Goal: Task Accomplishment & Management: Use online tool/utility

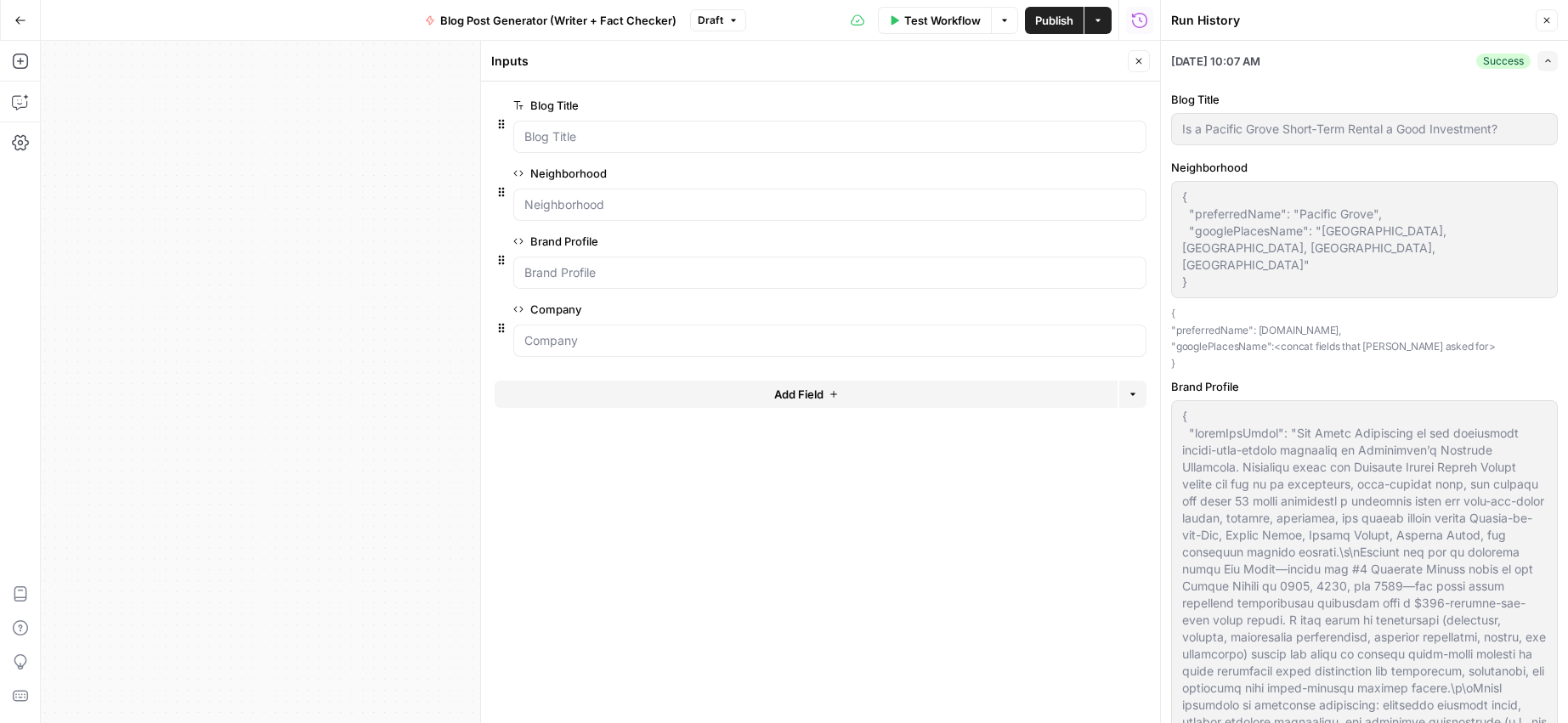
click at [1547, 21] on icon "button" at bounding box center [1547, 21] width 6 height 6
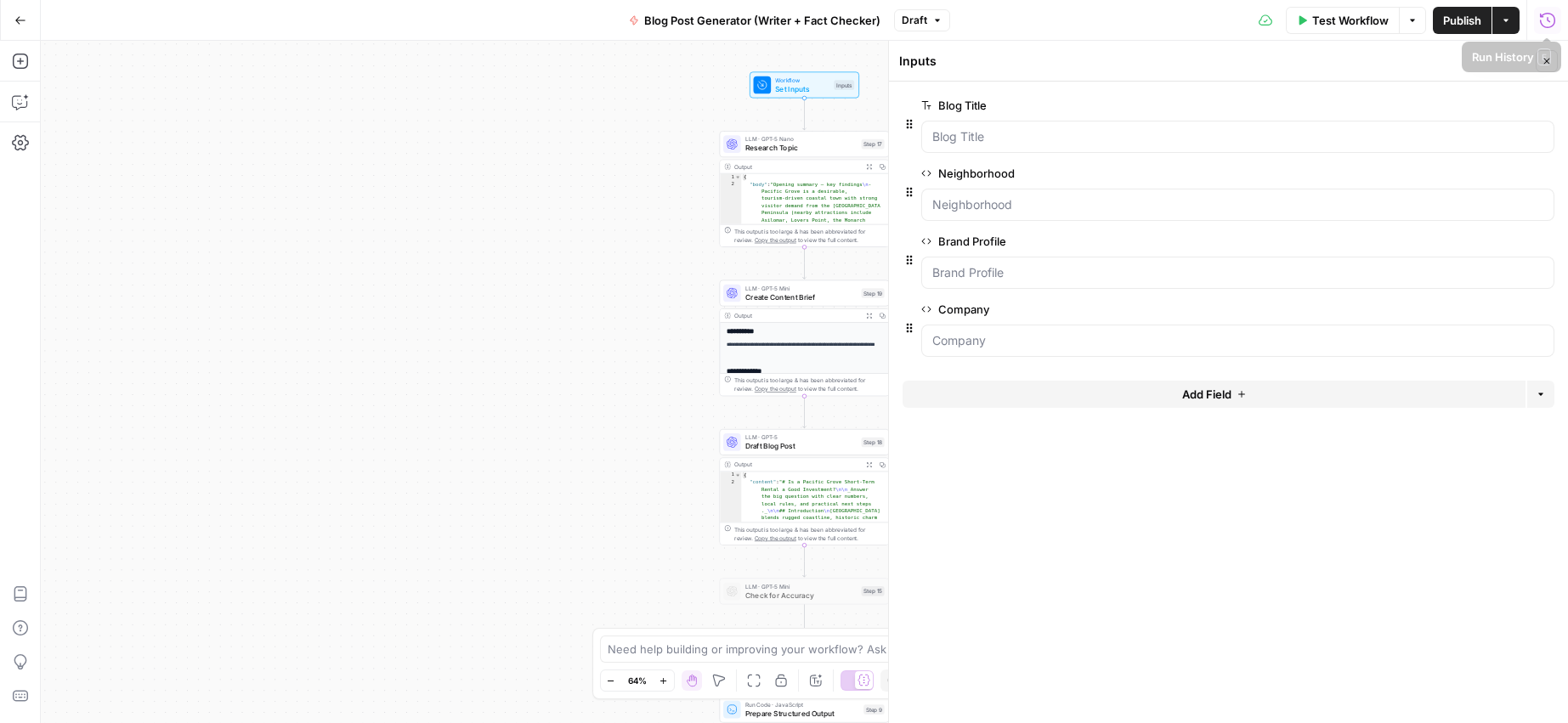
click at [1543, 23] on icon "button" at bounding box center [1547, 21] width 17 height 17
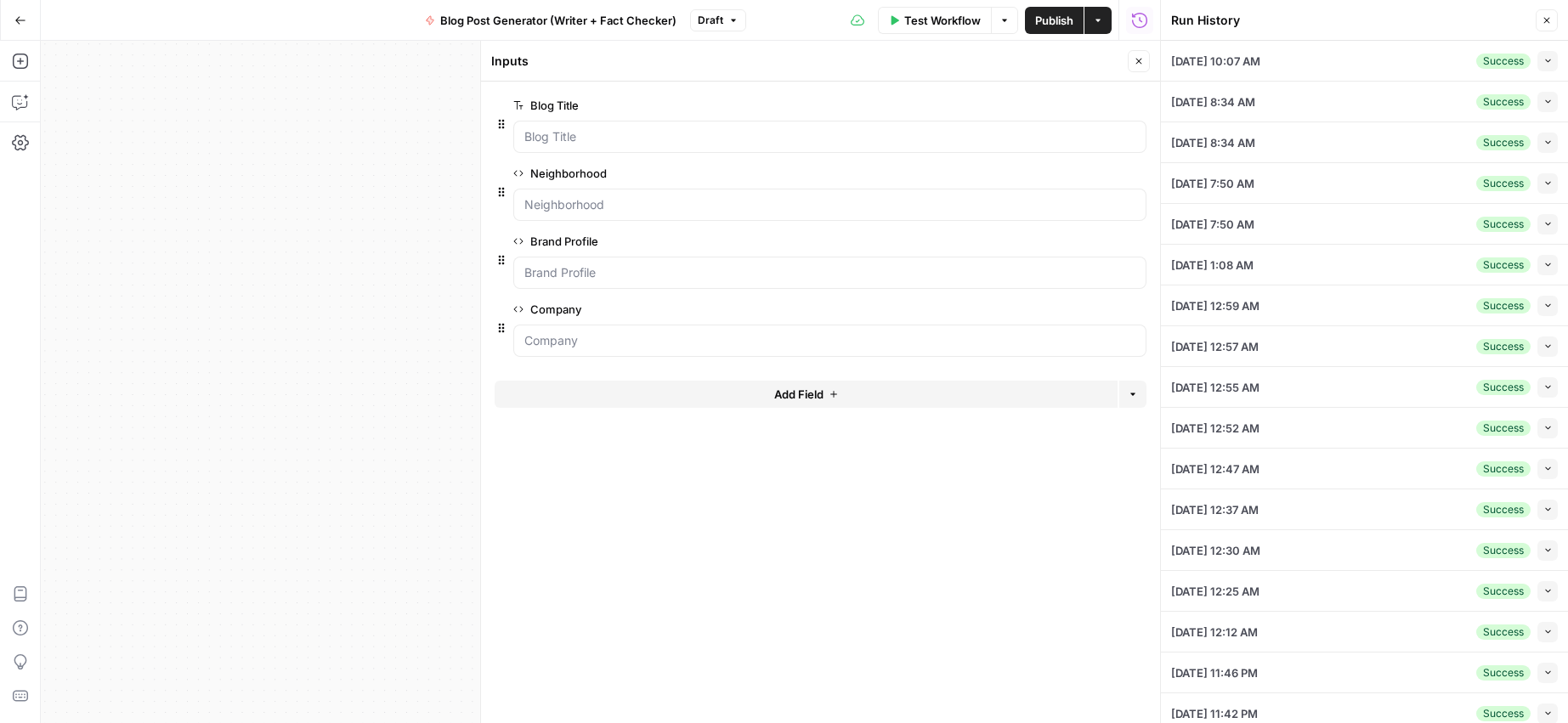
click at [1549, 18] on icon "button" at bounding box center [1546, 20] width 10 height 10
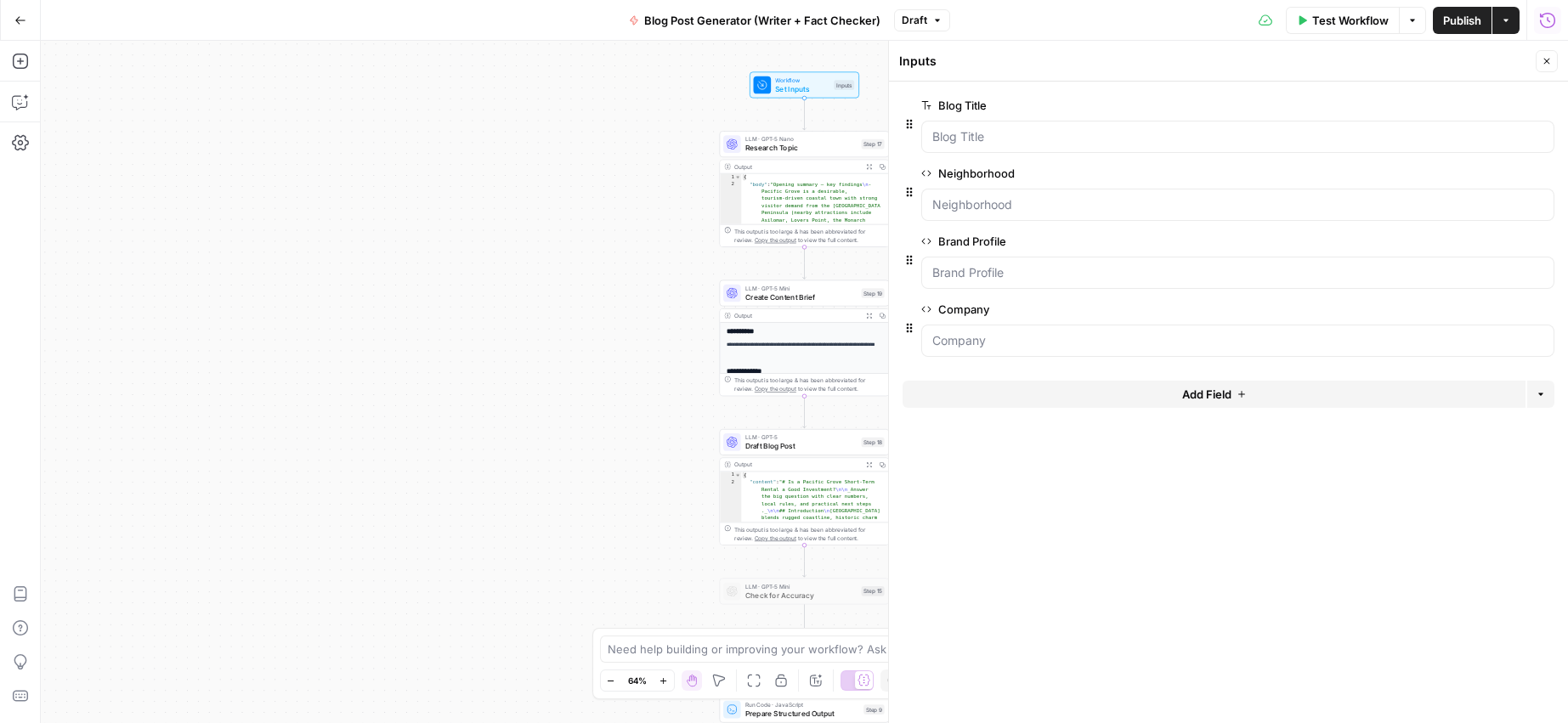
click at [545, 137] on div "Workflow Set Inputs Inputs LLM · GPT-5 Nano Research Topic Step 17 Output Expan…" at bounding box center [804, 382] width 1527 height 682
click at [1541, 61] on icon "button" at bounding box center [1546, 61] width 10 height 10
click at [603, 155] on div "Workflow Set Inputs Inputs LLM · GPT-5 Nano Research Topic Step 17 Copy step De…" at bounding box center [804, 382] width 1527 height 682
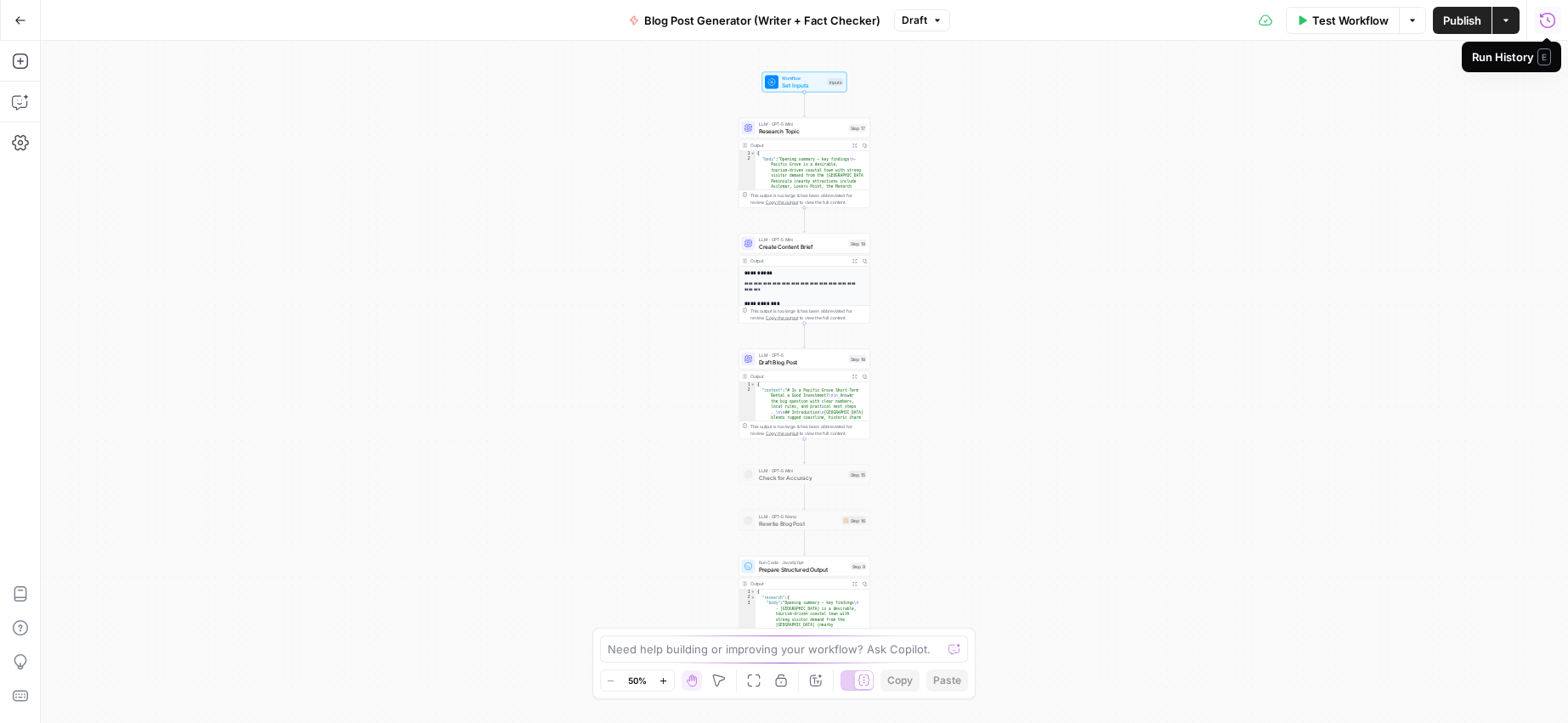
click at [1552, 20] on icon "button" at bounding box center [1547, 21] width 17 height 17
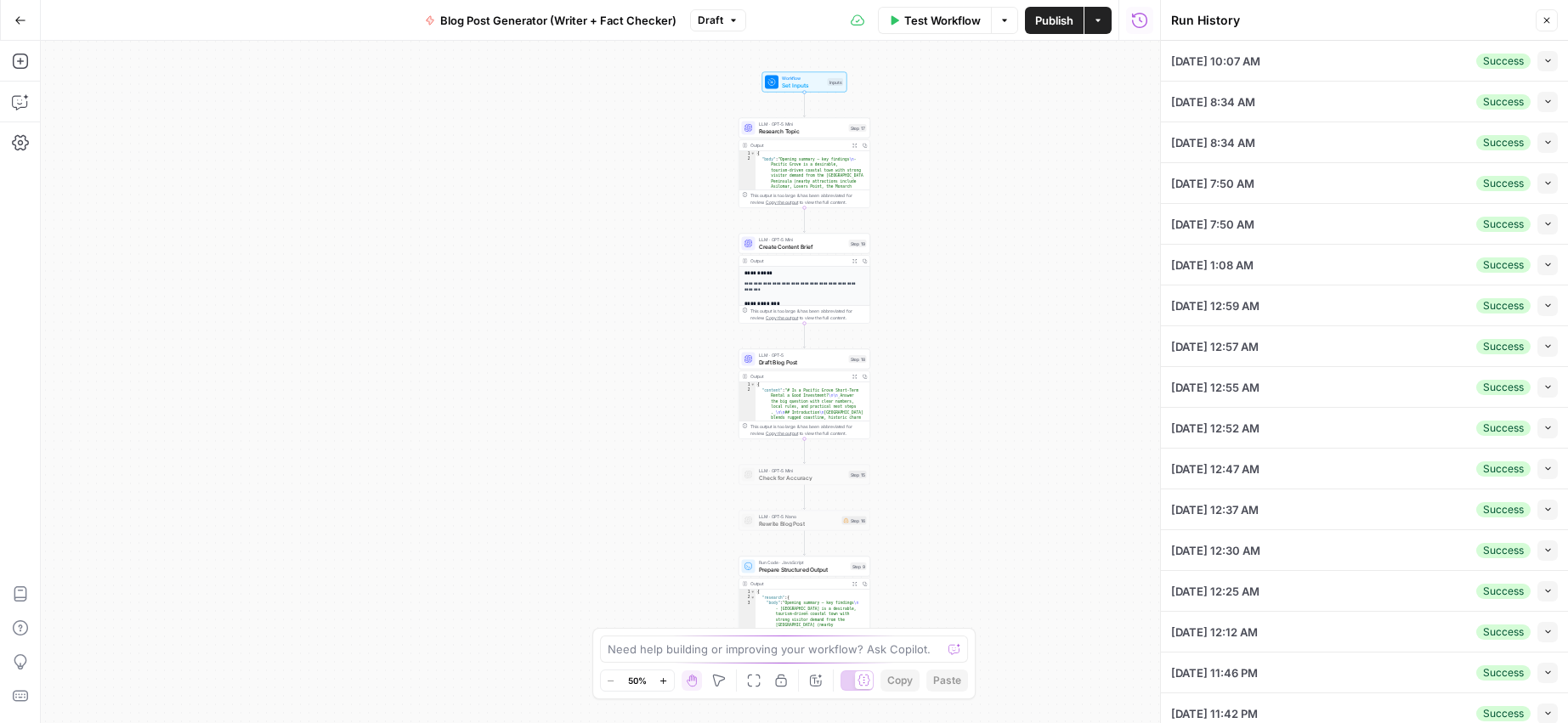
click at [1543, 58] on icon "button" at bounding box center [1548, 61] width 10 height 10
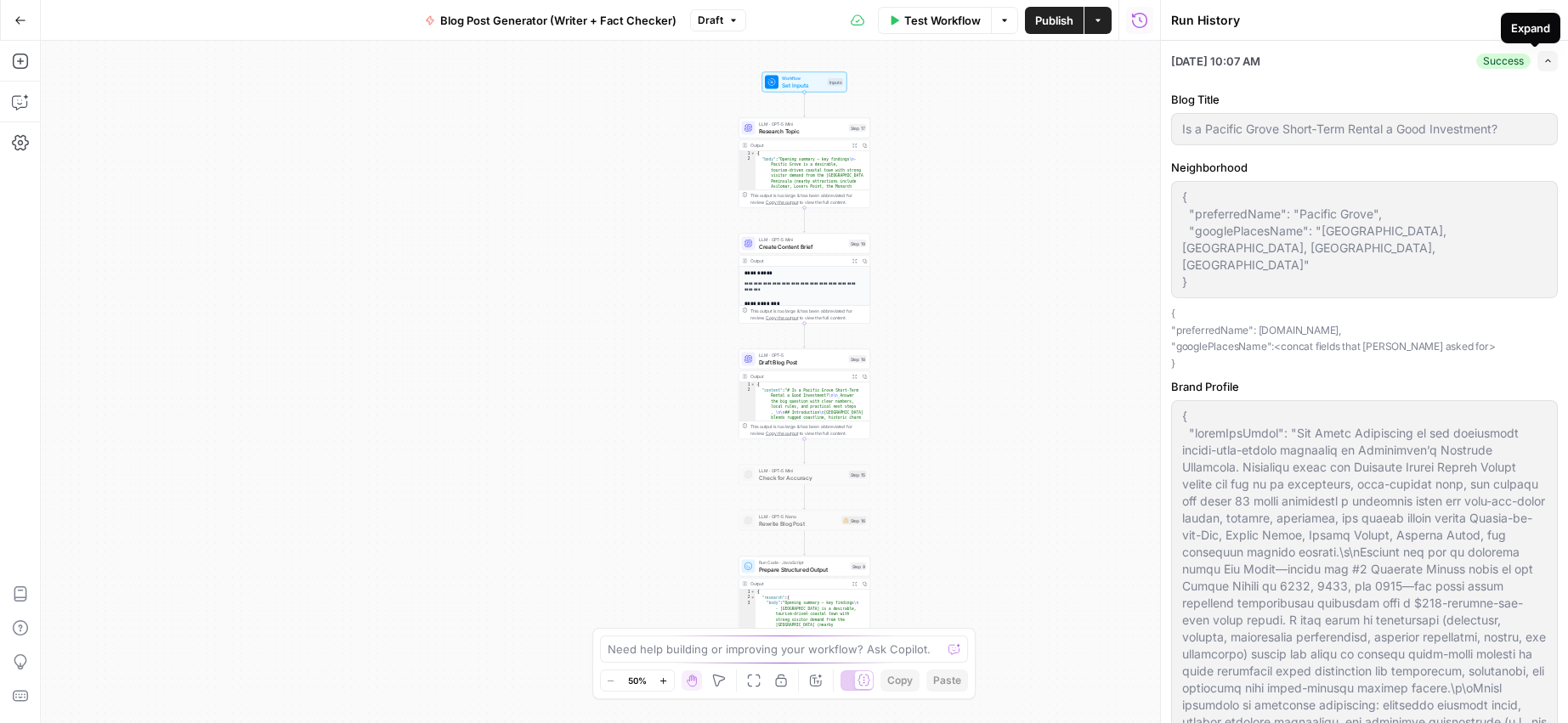
click at [1544, 61] on icon "button" at bounding box center [1546, 62] width 5 height 4
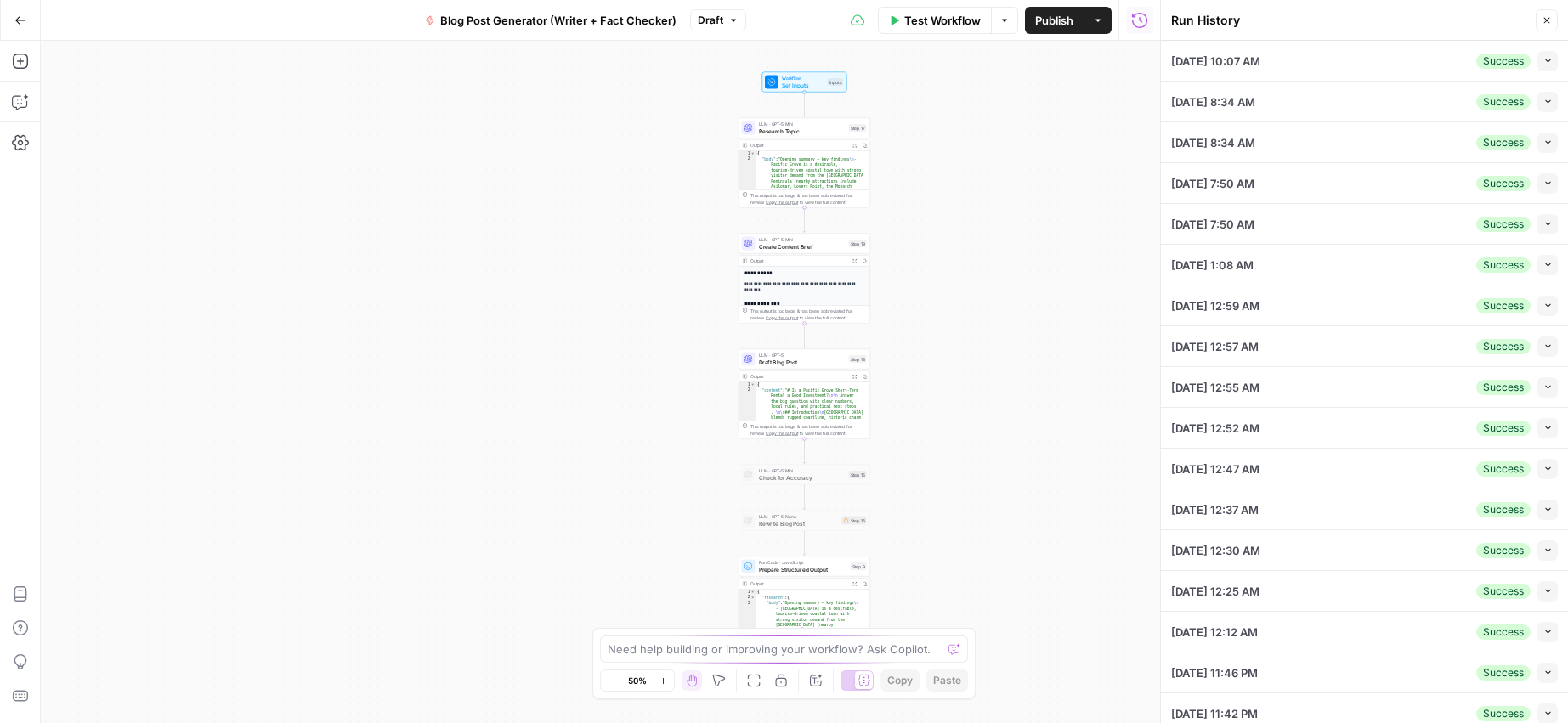
click at [1537, 106] on button "Collapse" at bounding box center [1546, 102] width 20 height 20
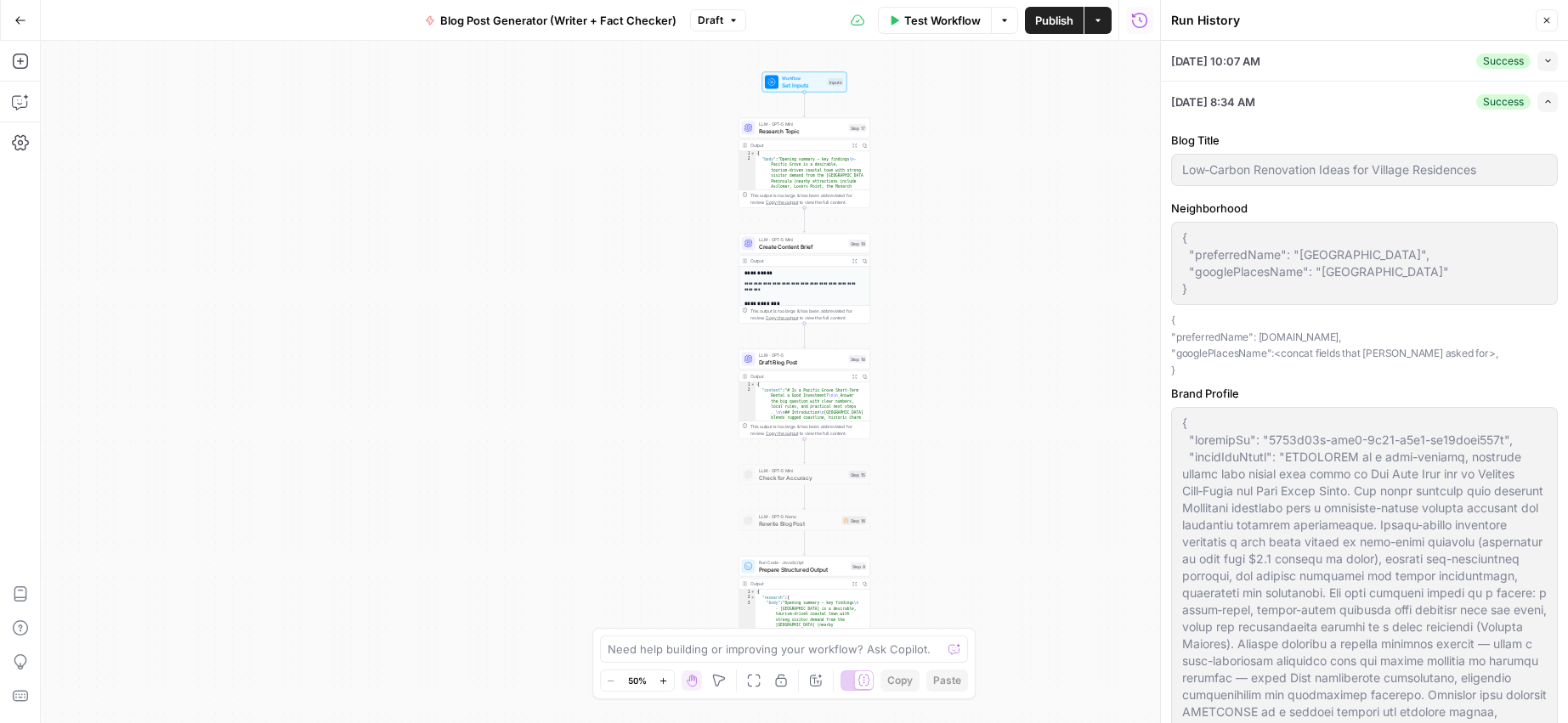
click at [1543, 101] on icon "button" at bounding box center [1548, 102] width 10 height 10
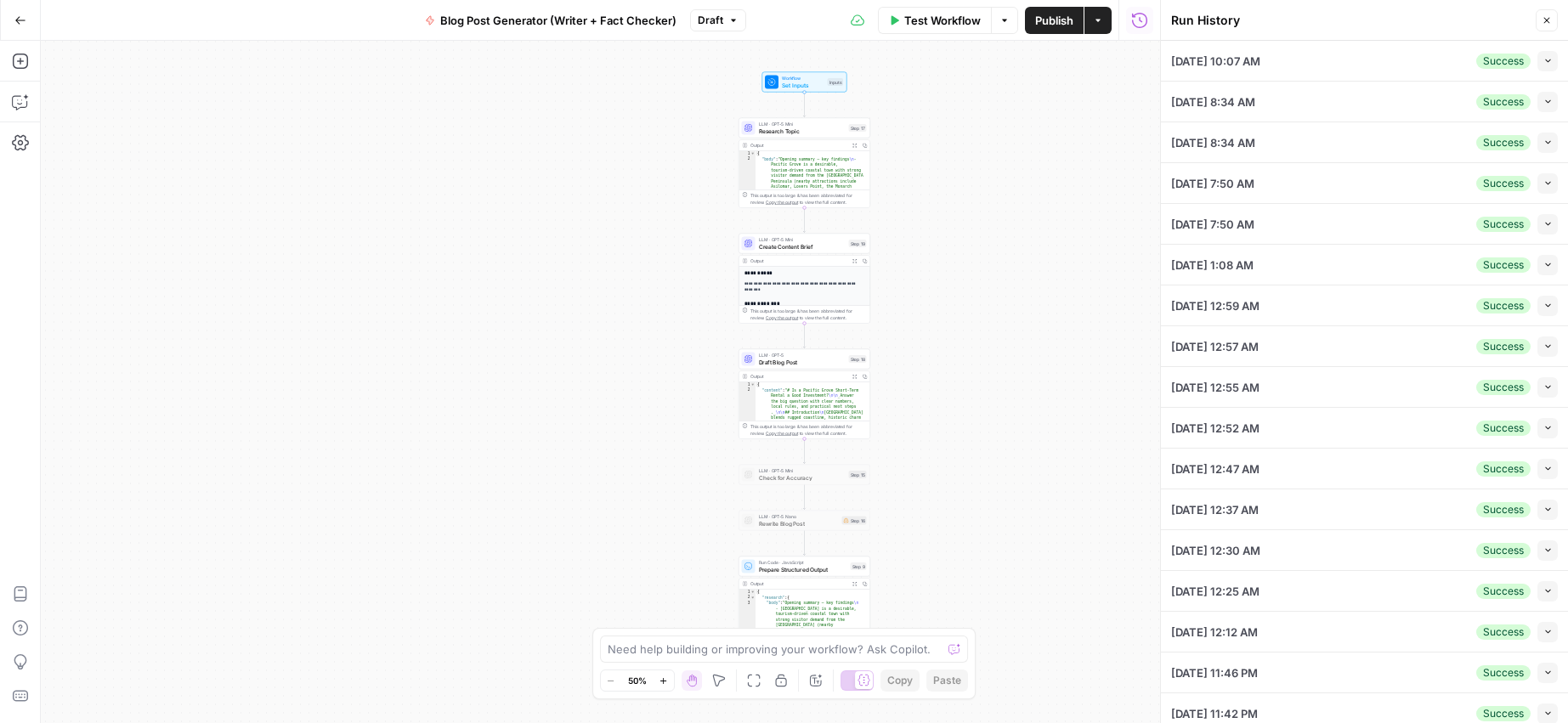
click at [1543, 63] on icon "button" at bounding box center [1548, 61] width 10 height 10
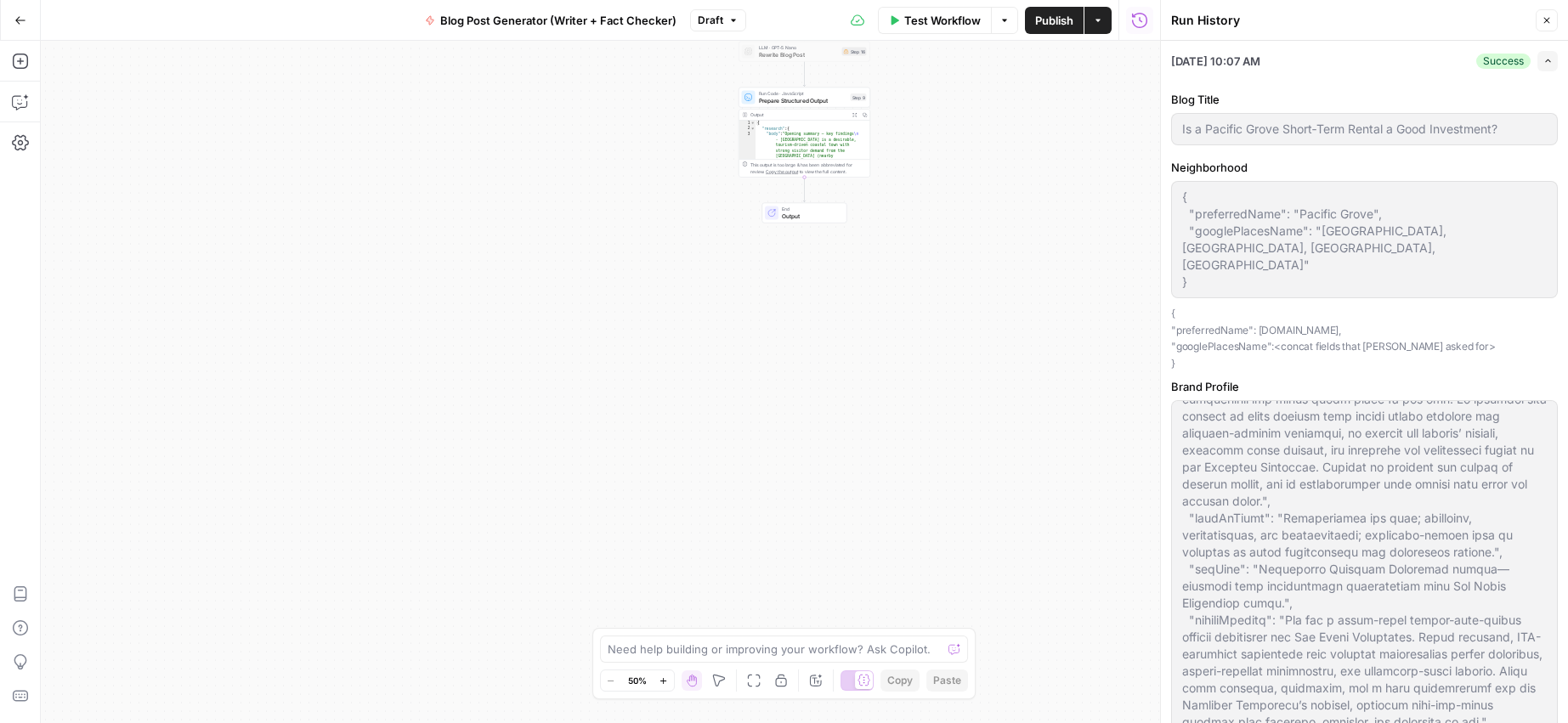
click at [1543, 59] on icon "button" at bounding box center [1548, 61] width 10 height 10
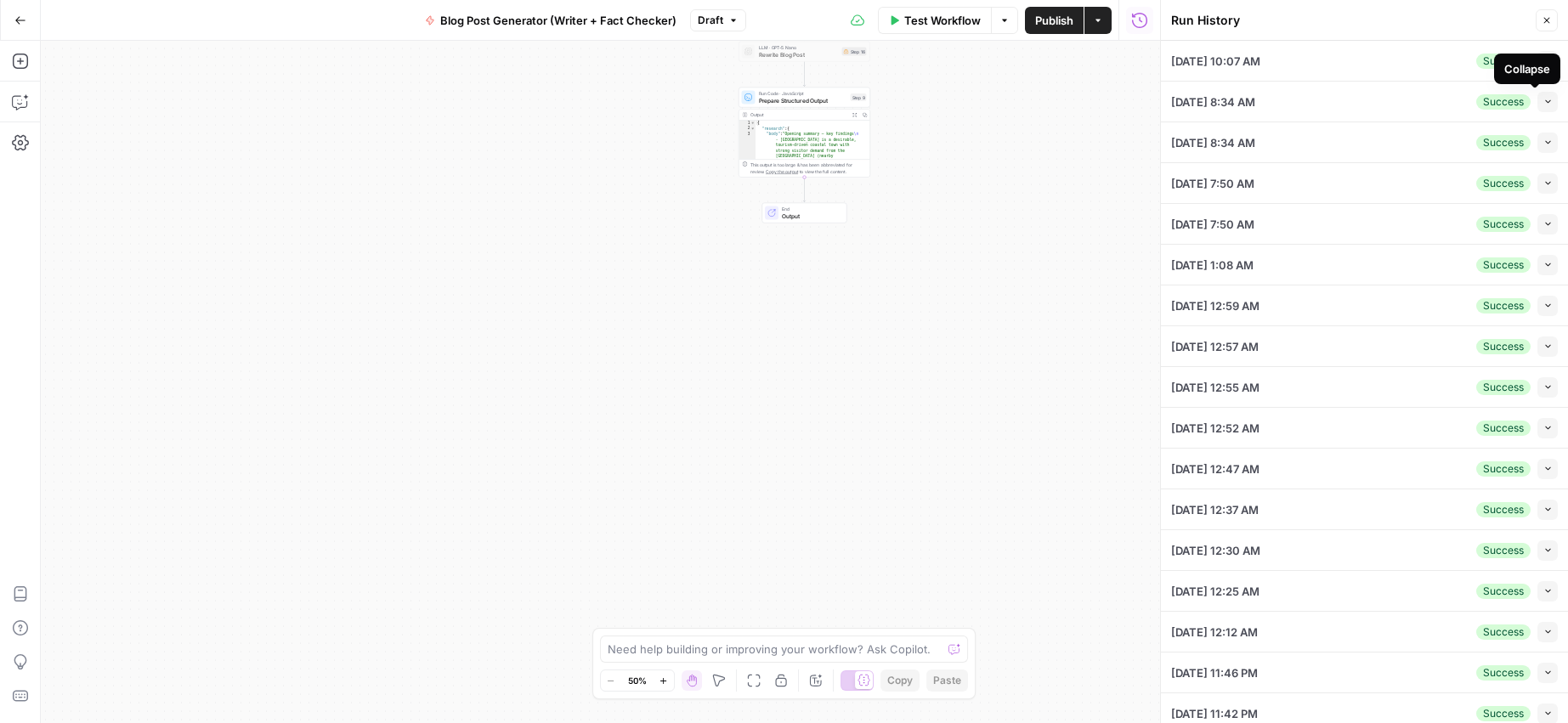
click at [1543, 105] on icon "button" at bounding box center [1548, 102] width 10 height 10
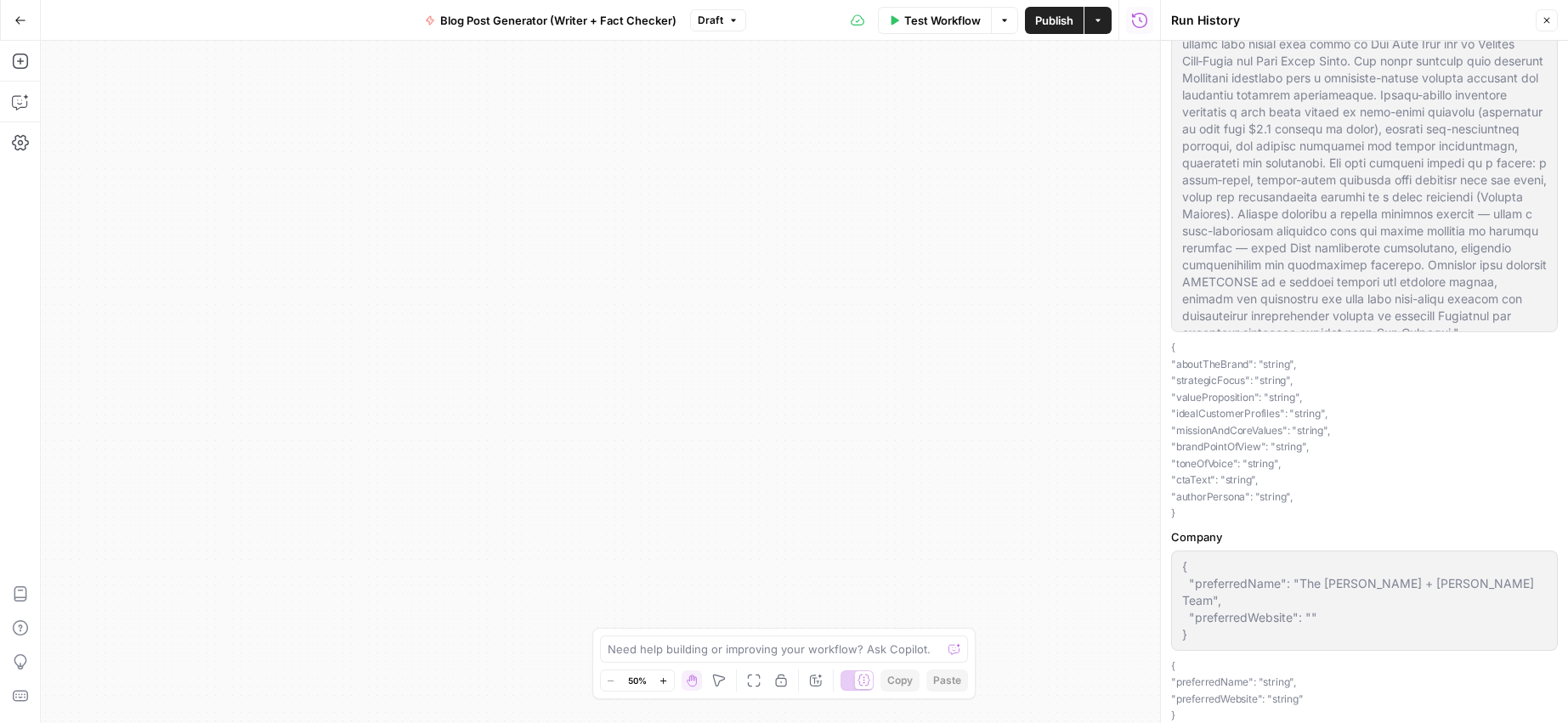
scroll to position [614, 0]
